Goal: Task Accomplishment & Management: Use online tool/utility

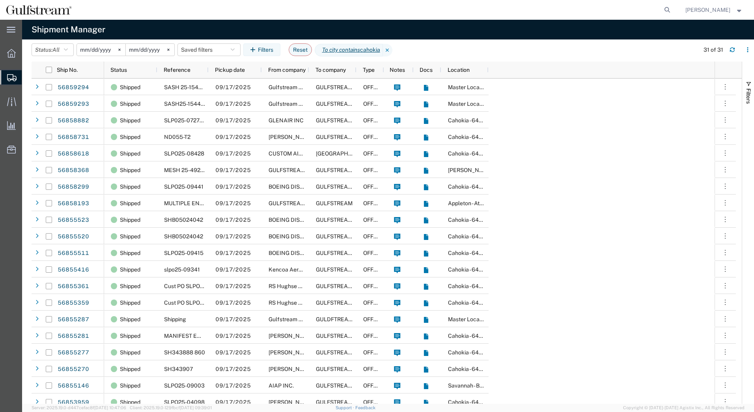
drag, startPoint x: 393, startPoint y: 49, endPoint x: 294, endPoint y: 55, distance: 99.1
click at [392, 49] on icon at bounding box center [387, 50] width 9 height 13
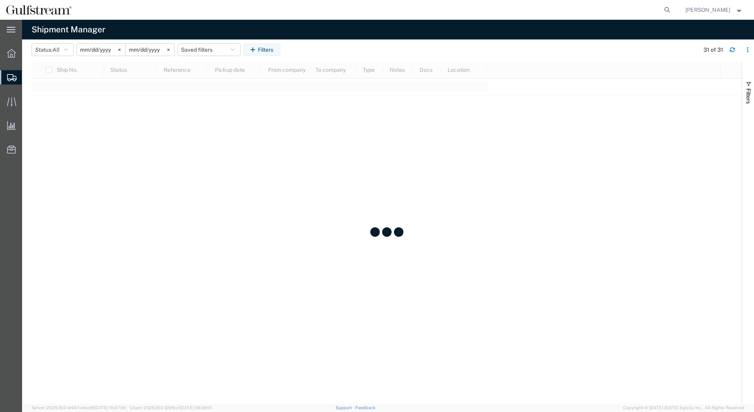
click at [97, 48] on input "[DATE]" at bounding box center [101, 50] width 48 height 12
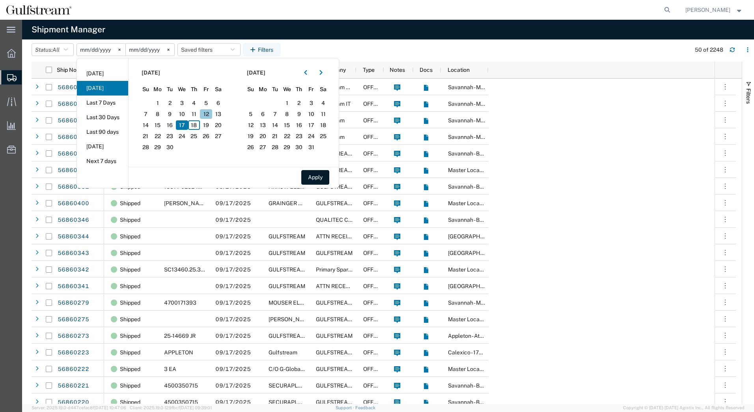
click at [203, 114] on span "12" at bounding box center [206, 113] width 12 height 9
drag, startPoint x: 314, startPoint y: 172, endPoint x: 321, endPoint y: 173, distance: 6.4
click at [315, 173] on button "Apply" at bounding box center [315, 177] width 28 height 15
type input "[DATE]"
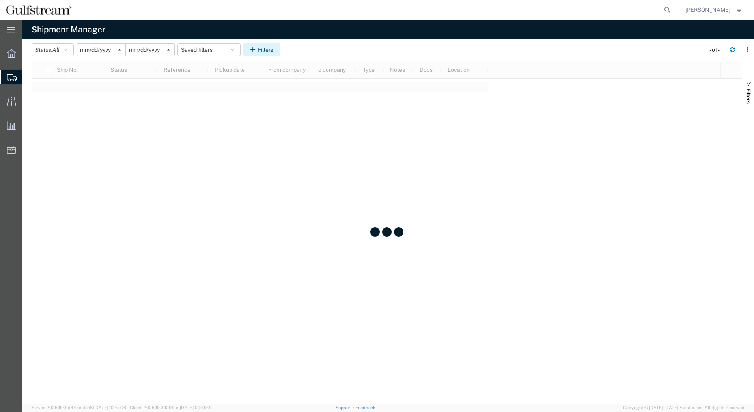
click at [267, 50] on button "Filters" at bounding box center [261, 49] width 37 height 13
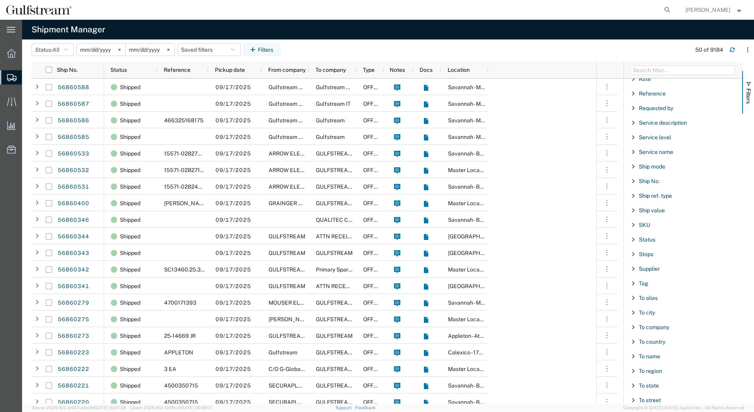
scroll to position [638, 0]
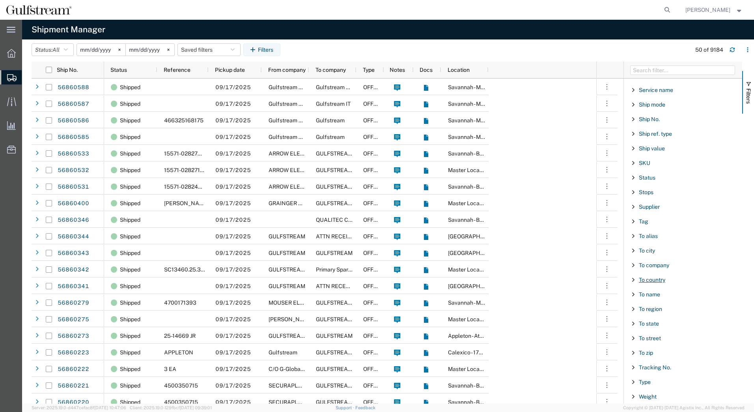
click at [648, 279] on span "To country" at bounding box center [652, 279] width 26 height 6
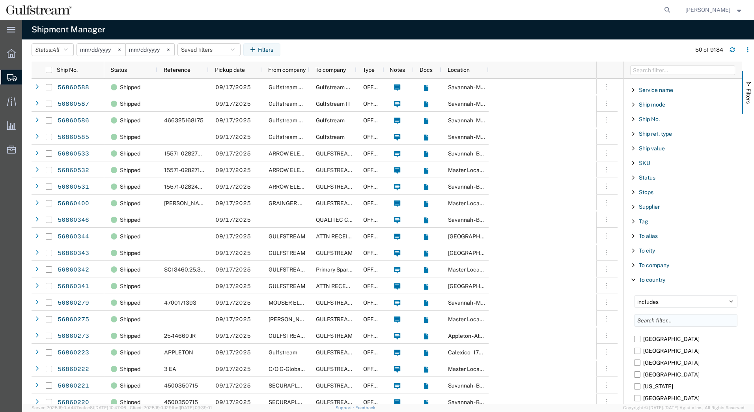
click at [655, 318] on input "Filter List 66 Filters" at bounding box center [685, 320] width 103 height 13
type input "jordan"
click at [639, 339] on label "Jordan" at bounding box center [685, 339] width 103 height 12
click at [0, 0] on input "Jordan" at bounding box center [0, 0] width 0 height 0
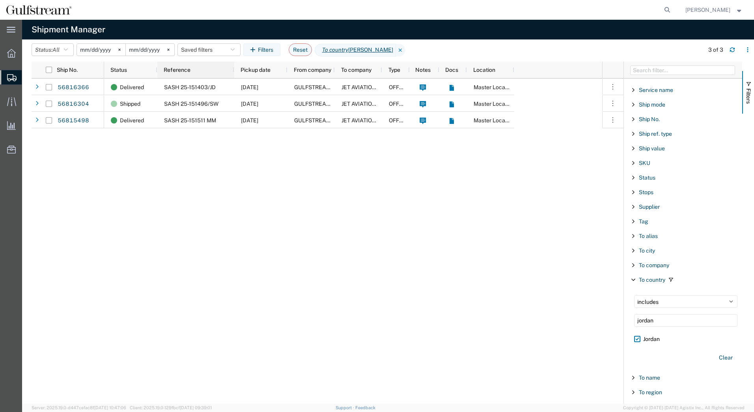
drag, startPoint x: 207, startPoint y: 69, endPoint x: 233, endPoint y: 69, distance: 25.6
click at [233, 69] on div at bounding box center [233, 70] width 3 height 17
